Goal: Task Accomplishment & Management: Complete application form

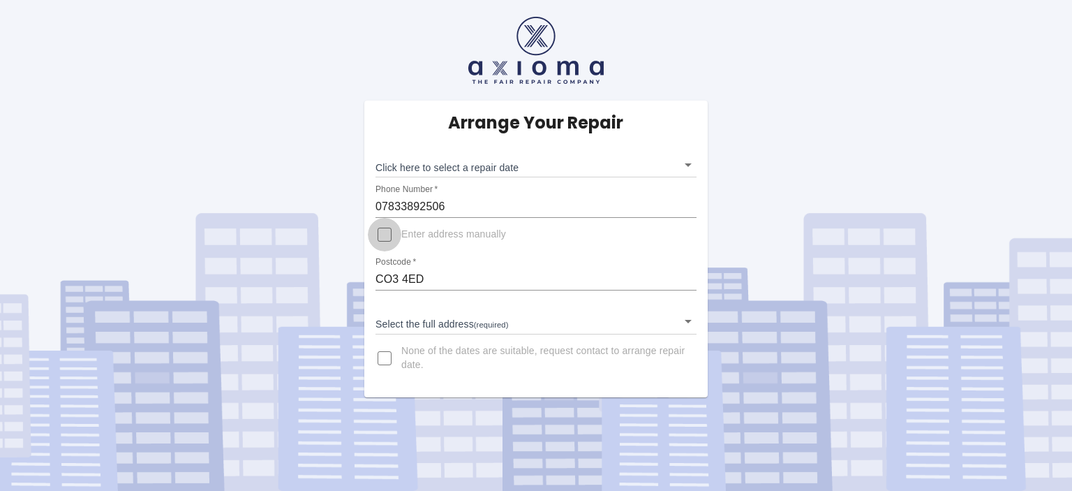
click at [384, 237] on input "Enter address manually" at bounding box center [385, 235] width 34 height 34
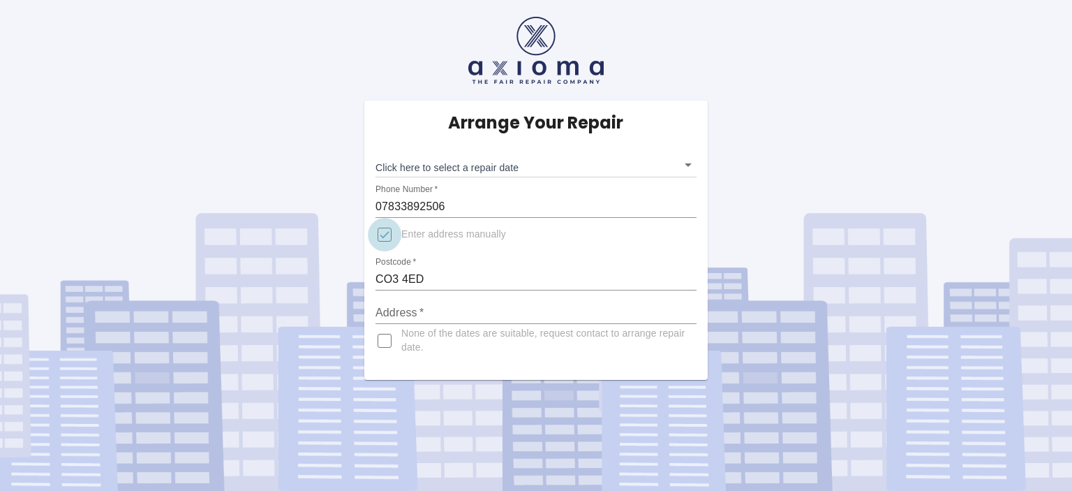
click at [384, 237] on input "Enter address manually" at bounding box center [385, 235] width 34 height 34
checkbox input "false"
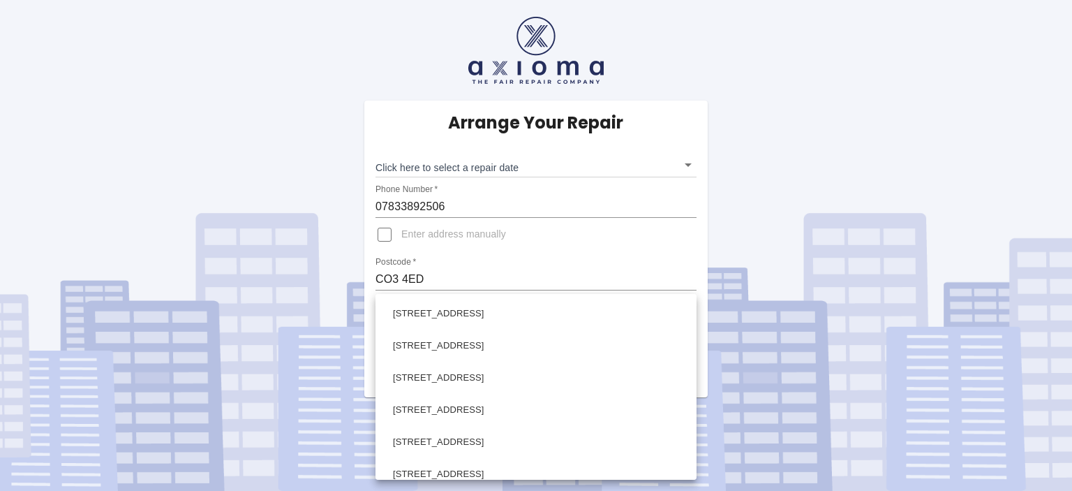
click at [426, 318] on body "Arrange Your Repair Click here to select a repair date ​ Phone Number   * 07833…" at bounding box center [536, 245] width 1072 height 491
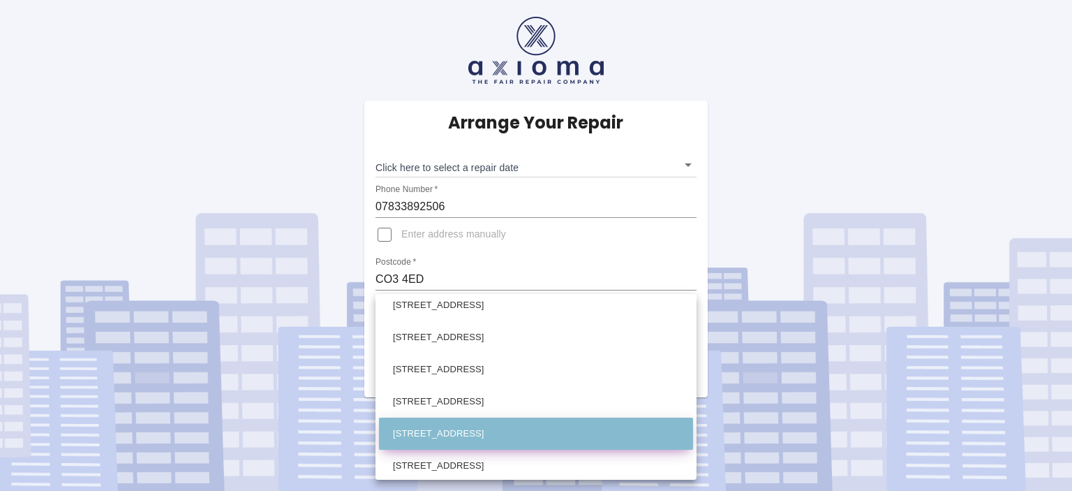
click at [548, 433] on li "69 Prettygate Road Colchester Essex" at bounding box center [536, 433] width 314 height 32
type input "69 Prettygate Road Colchester Essex"
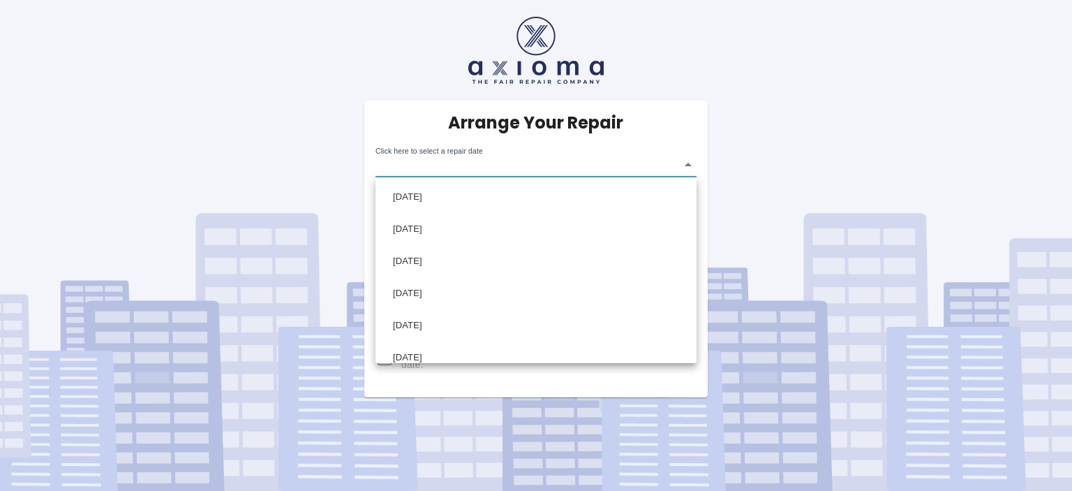
click at [688, 168] on body "Arrange Your Repair Click here to select a repair date ​ Phone Number   * 07833…" at bounding box center [536, 245] width 1072 height 491
click at [822, 353] on div at bounding box center [536, 245] width 1072 height 491
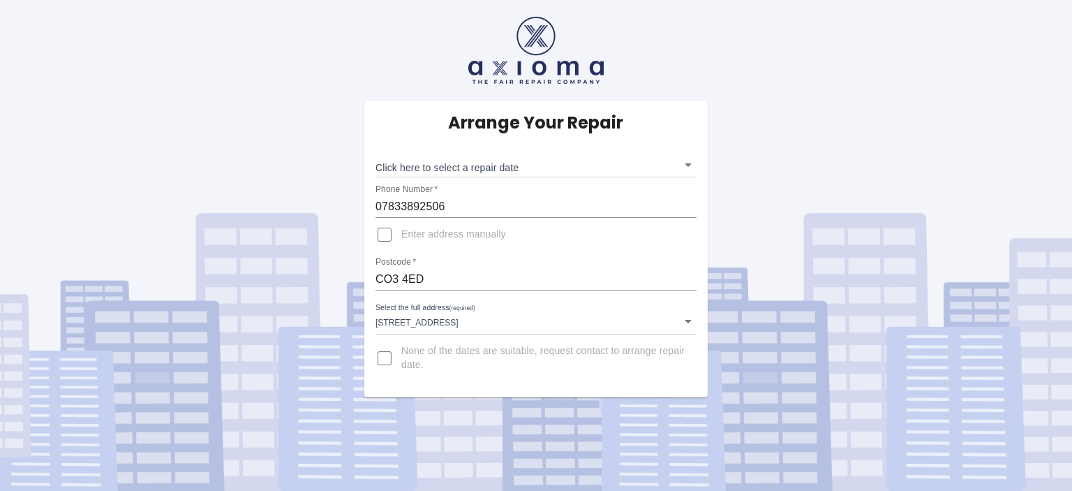
click at [855, 238] on div "Arrange Your Repair Click here to select a repair date ​ Phone Number   * 07833…" at bounding box center [536, 198] width 1093 height 397
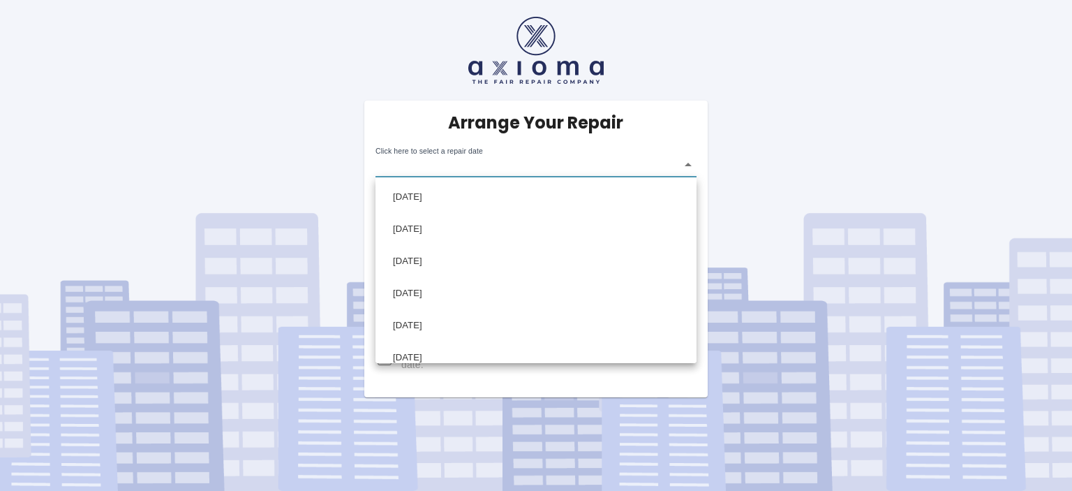
click at [678, 163] on body "Arrange Your Repair Click here to select a repair date ​ Phone Number   * 07833…" at bounding box center [536, 245] width 1072 height 491
click at [870, 158] on div at bounding box center [536, 245] width 1072 height 491
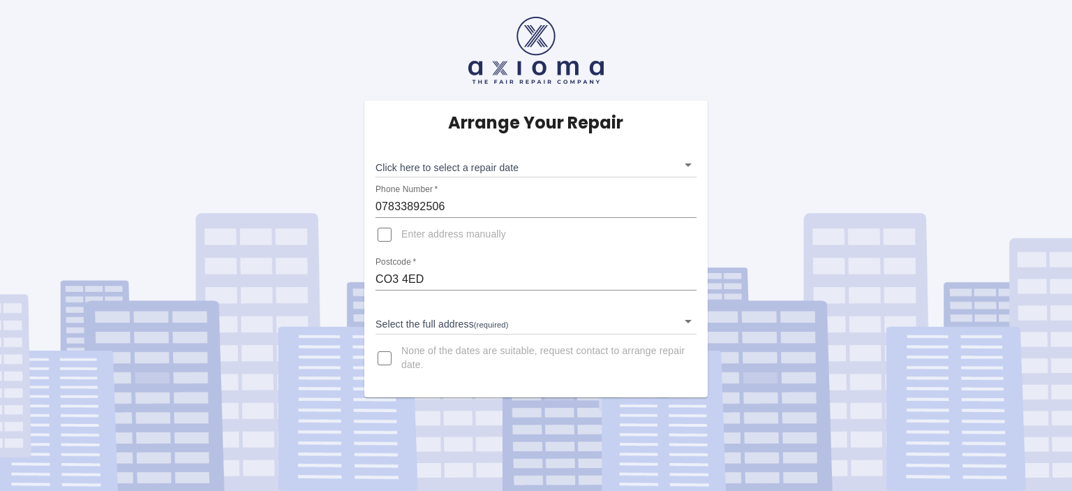
click at [639, 165] on body "Arrange Your Repair Click here to select a repair date ​ Phone Number   * 07833…" at bounding box center [536, 245] width 1072 height 491
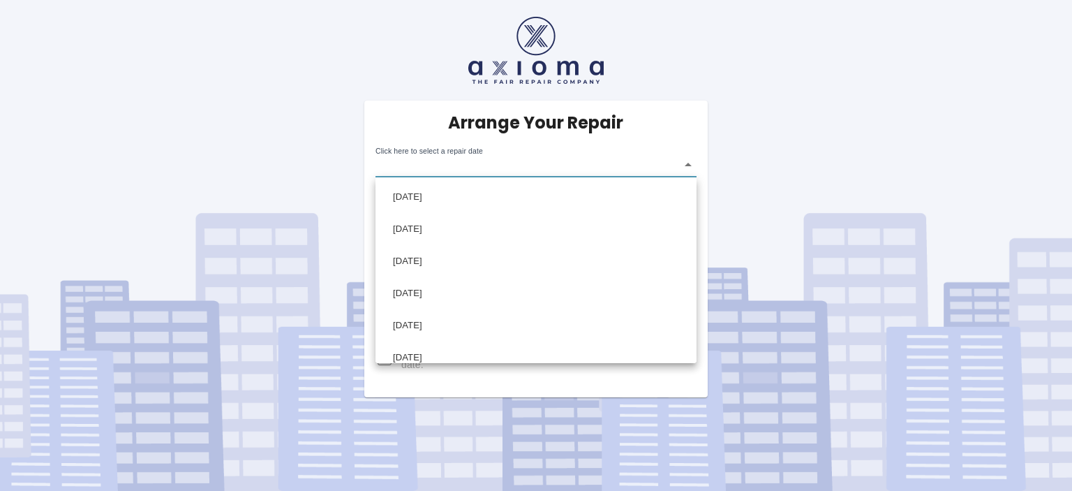
click at [778, 188] on div at bounding box center [536, 245] width 1072 height 491
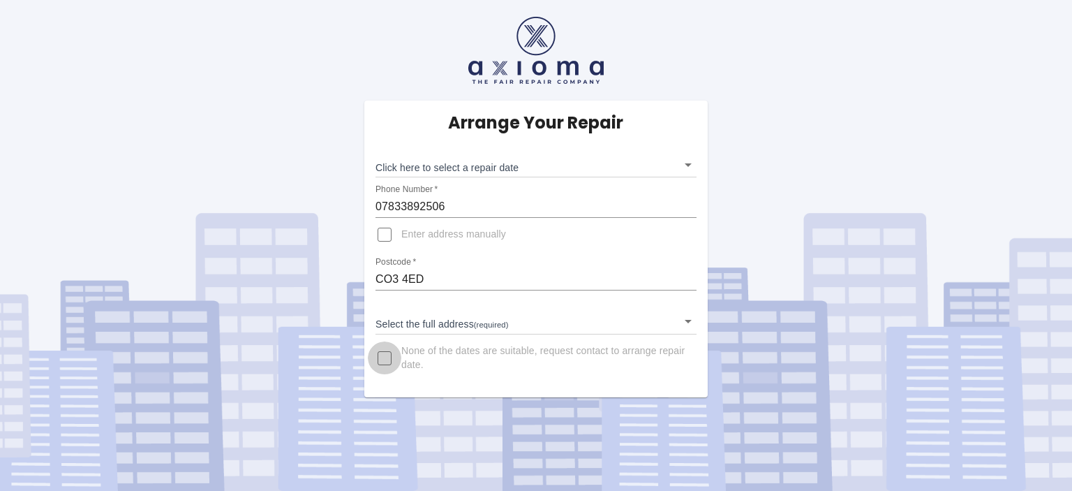
click at [384, 359] on input "None of the dates are suitable, request contact to arrange repair date." at bounding box center [385, 358] width 34 height 34
checkbox input "true"
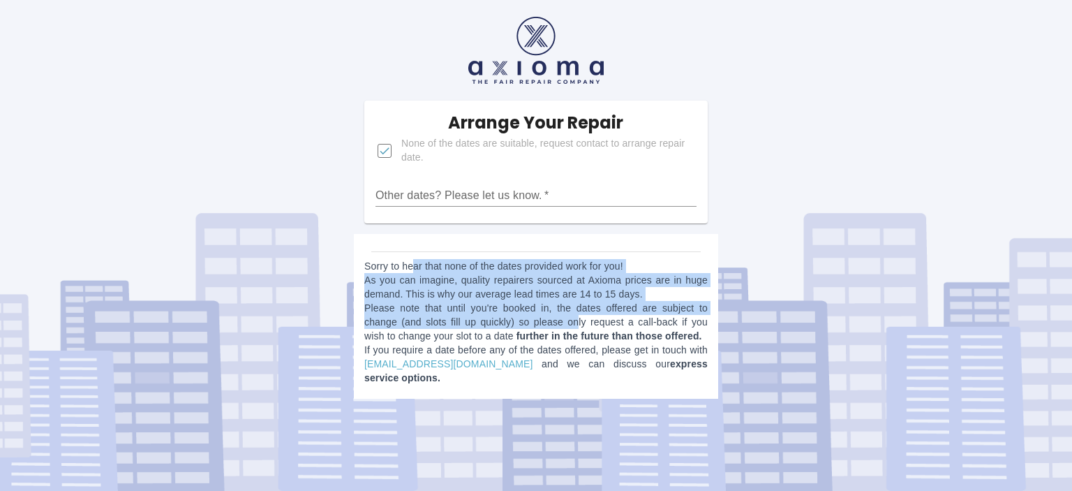
drag, startPoint x: 413, startPoint y: 266, endPoint x: 578, endPoint y: 315, distance: 171.8
click at [578, 315] on p "Sorry to hear that none of the dates provided work for you! As you can imagine,…" at bounding box center [535, 322] width 343 height 126
click at [654, 315] on p "Sorry to hear that none of the dates provided work for you! As you can imagine,…" at bounding box center [535, 322] width 343 height 126
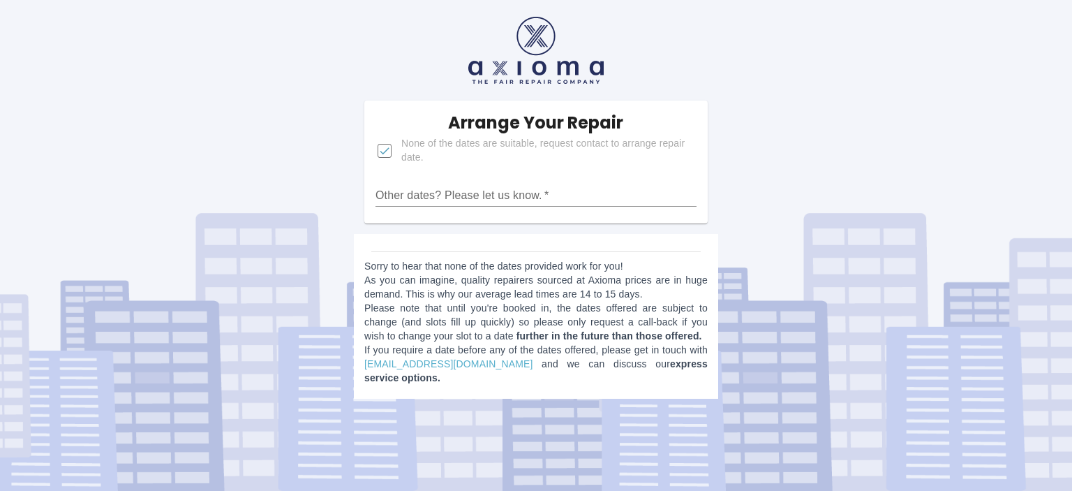
click at [514, 182] on div "Other dates? Please let us know.   *" at bounding box center [536, 190] width 321 height 34
click at [544, 188] on input "Other dates? Please let us know.   *" at bounding box center [536, 195] width 321 height 22
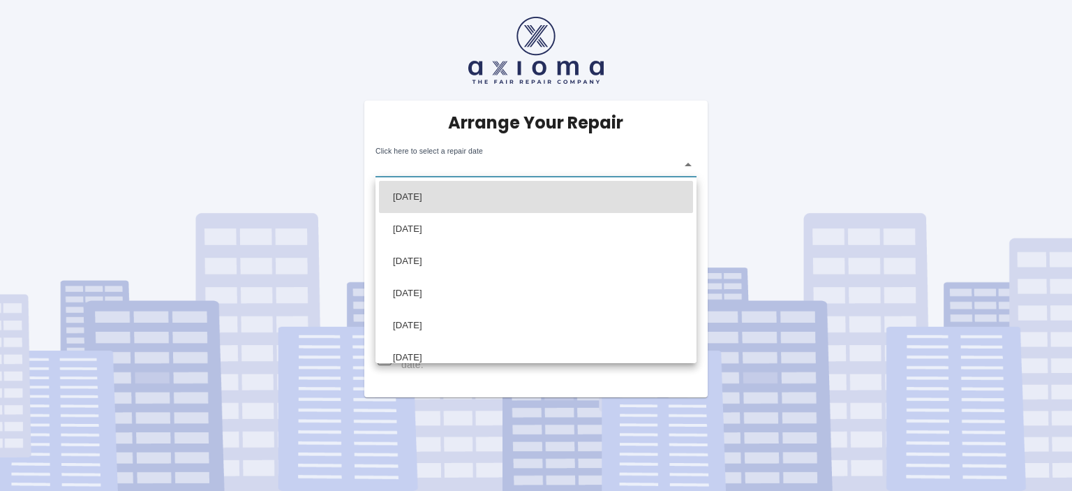
click at [681, 164] on body "Arrange Your Repair Click here to select a repair date ​ Phone Number   * 07833…" at bounding box center [536, 245] width 1072 height 491
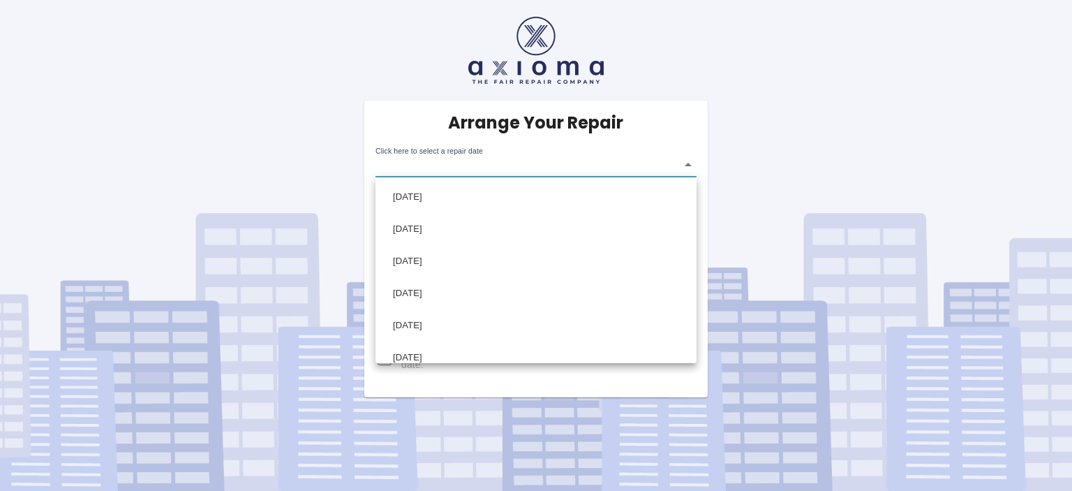
click at [201, 295] on div at bounding box center [536, 245] width 1072 height 491
